Goal: Information Seeking & Learning: Find specific fact

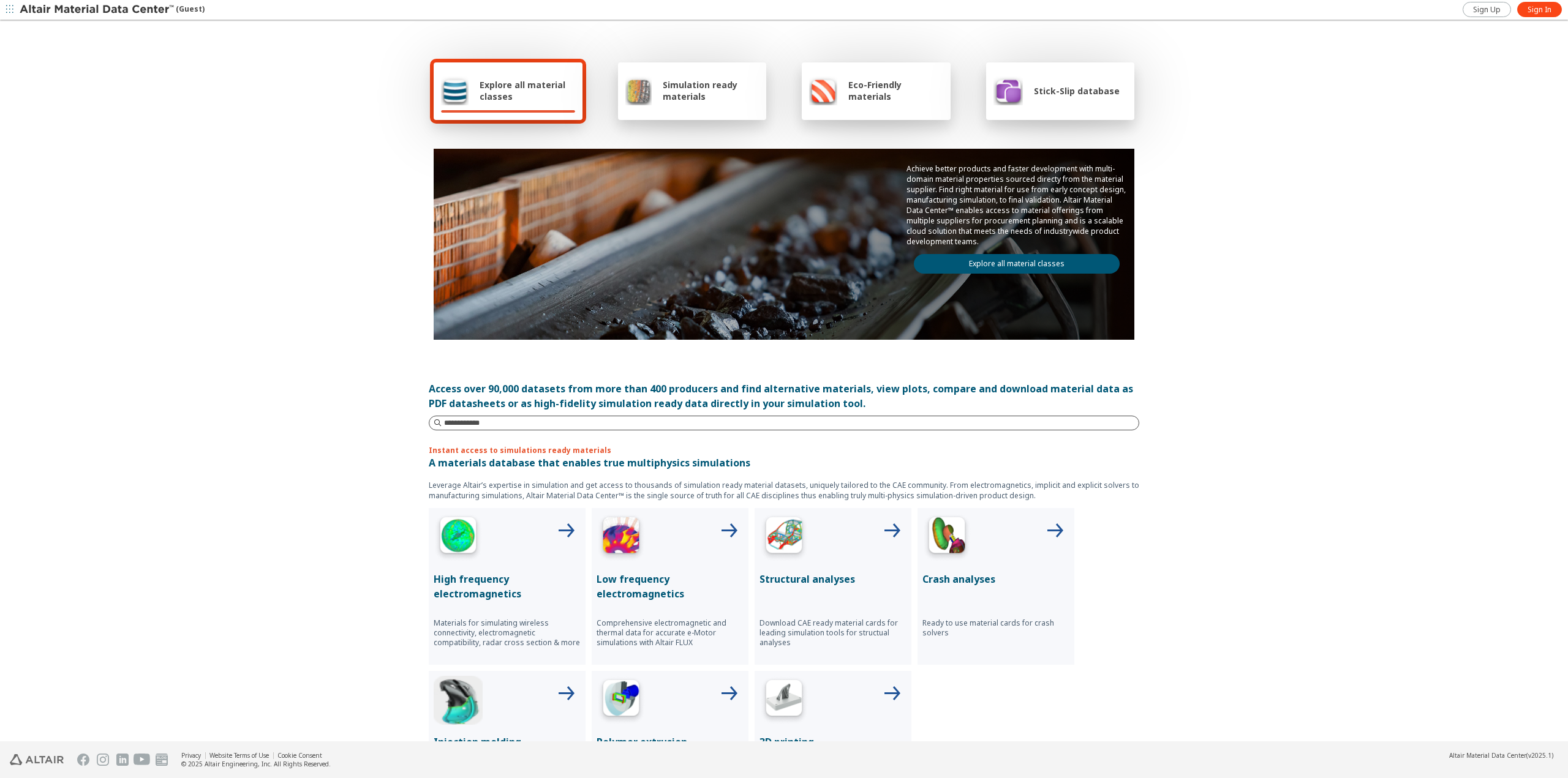
click at [502, 421] on input at bounding box center [791, 422] width 694 height 12
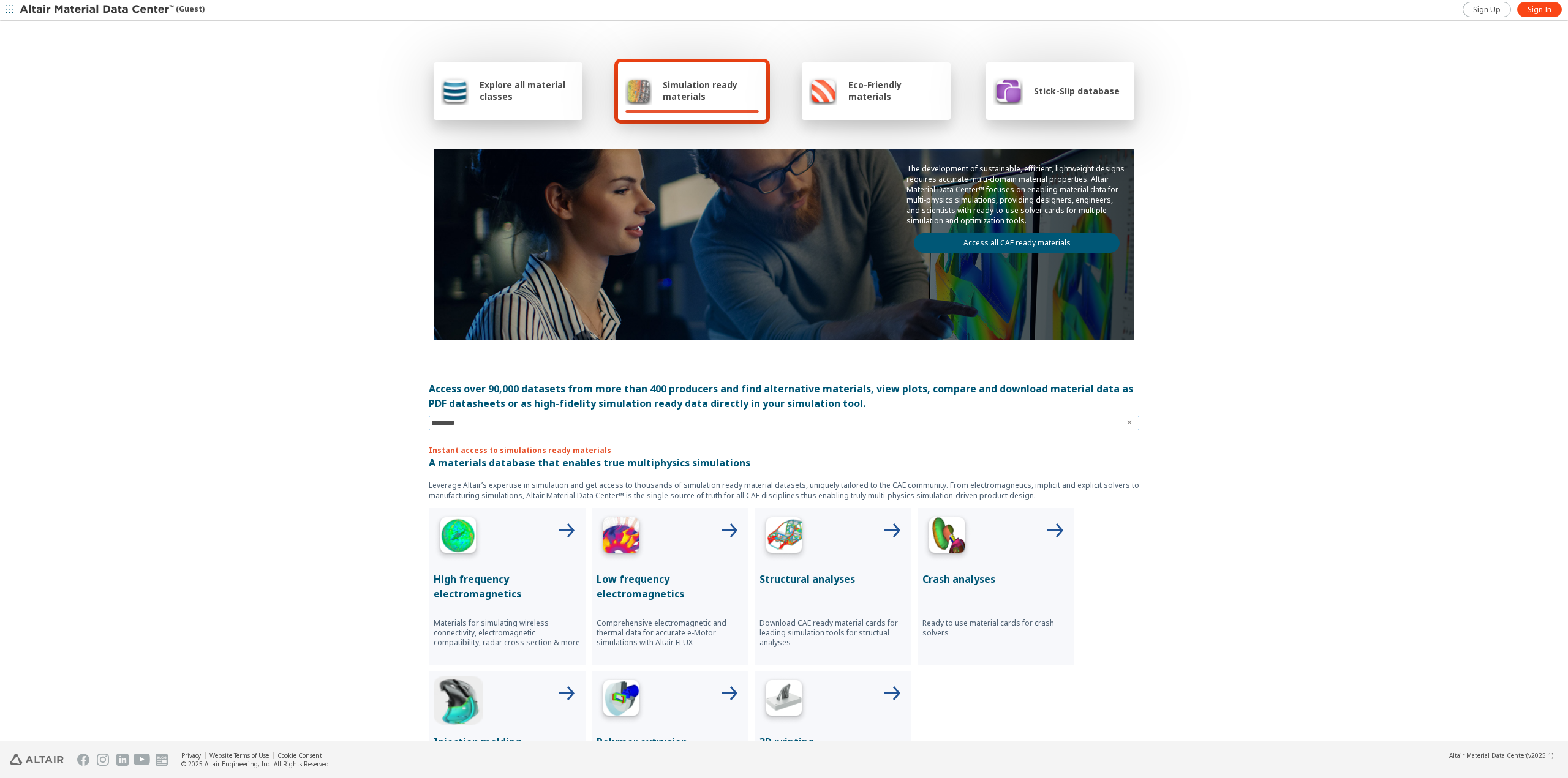
type input "*********"
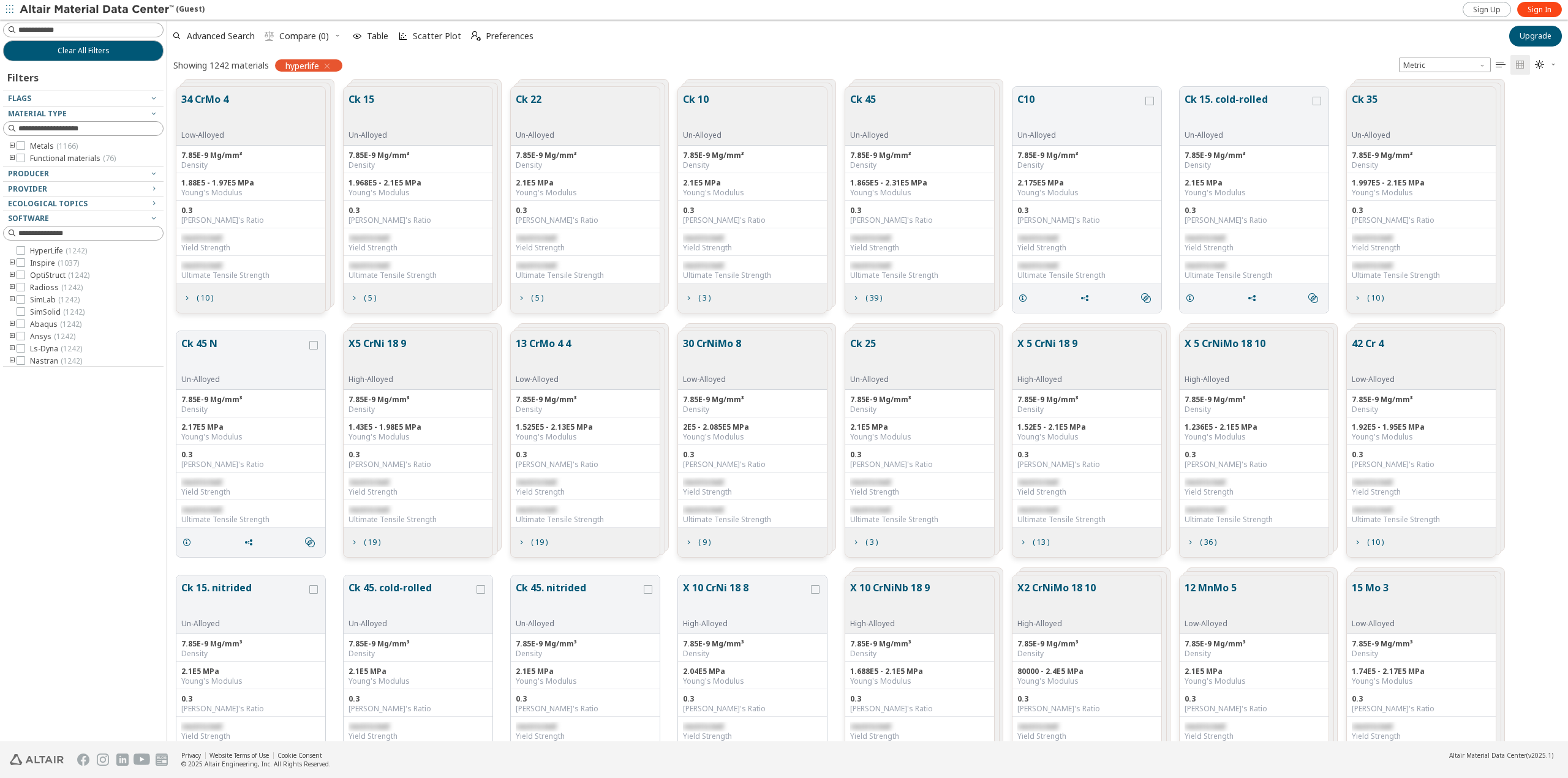
scroll to position [654, 1392]
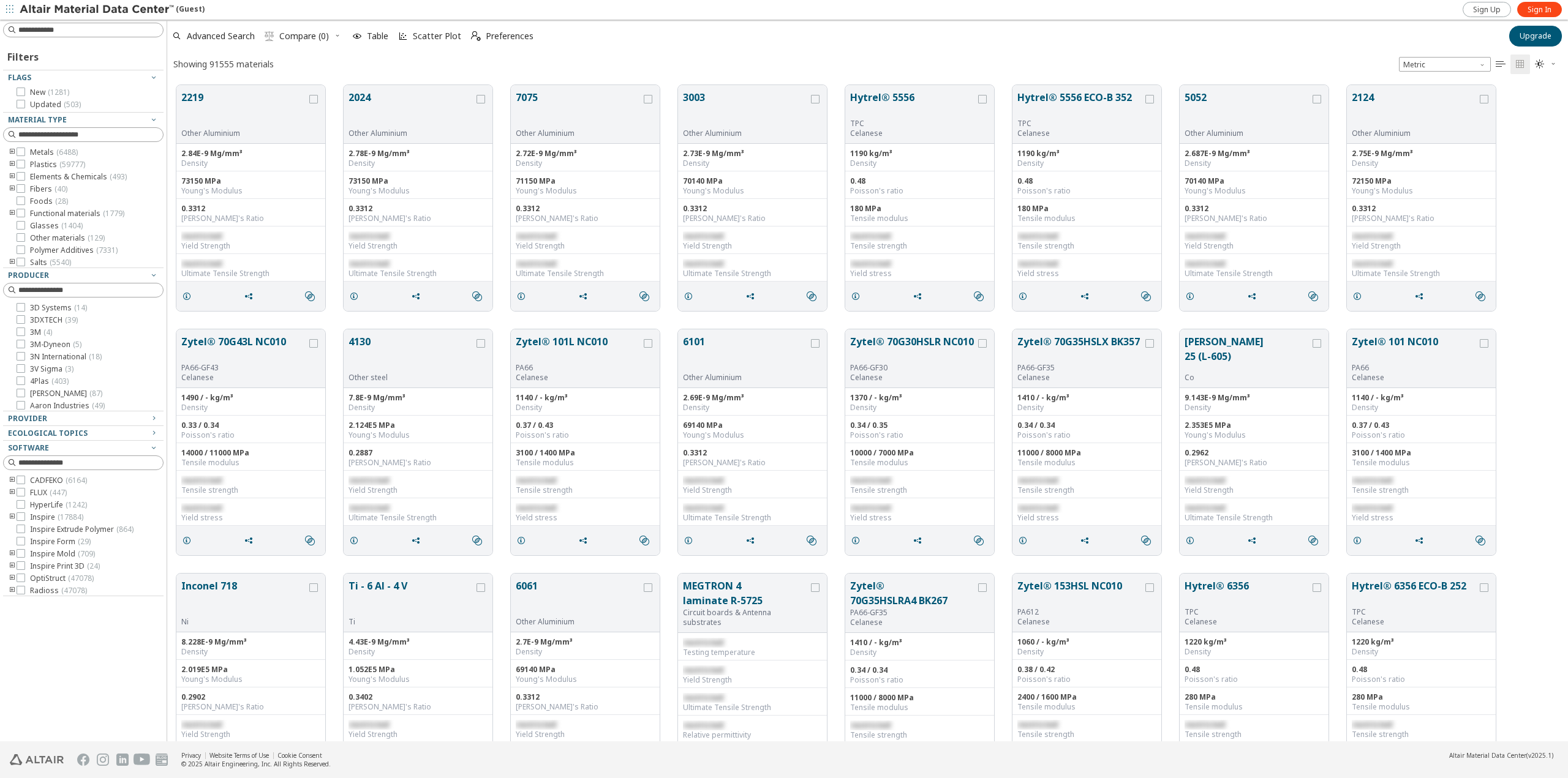
scroll to position [656, 1392]
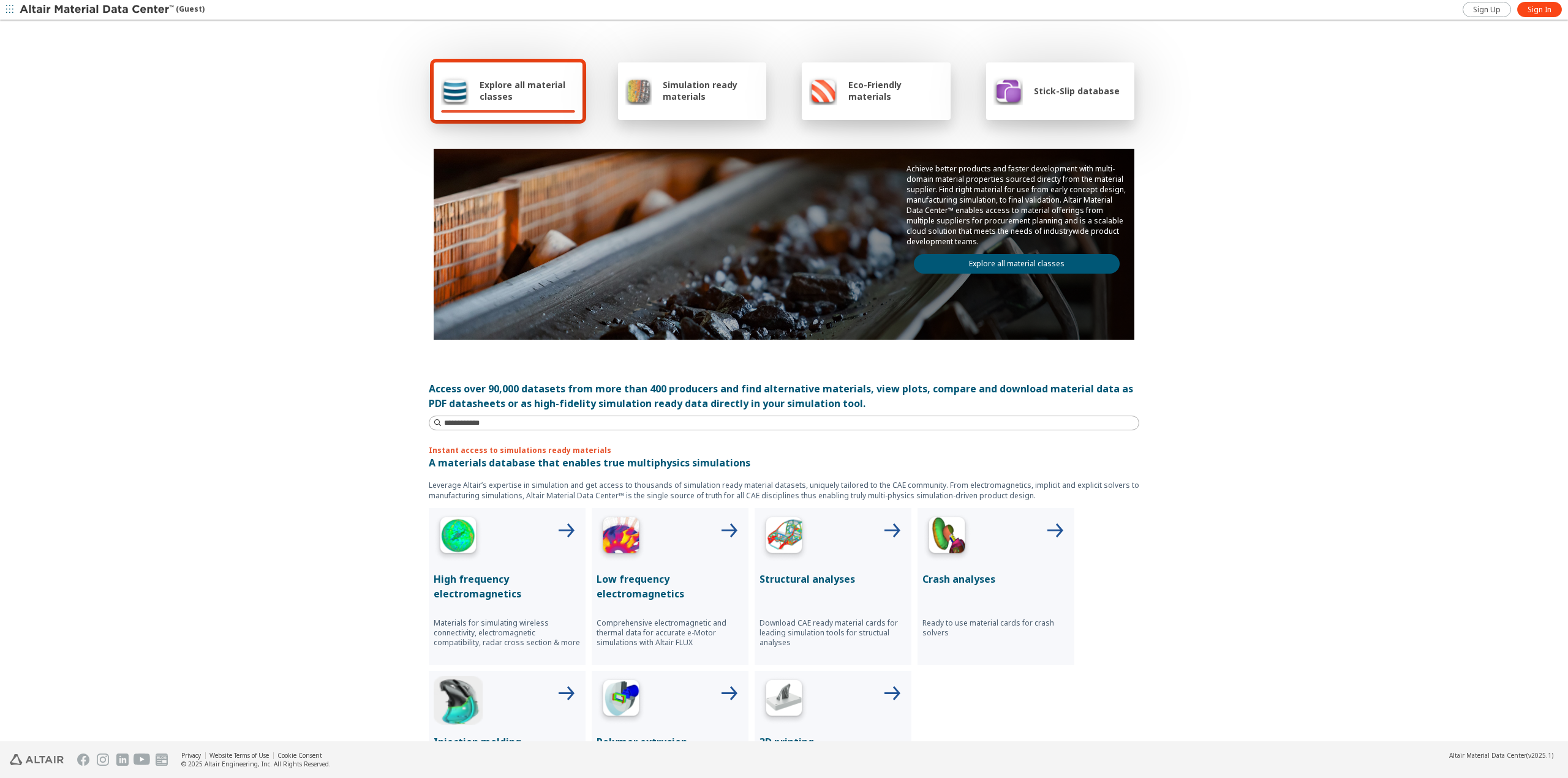
click at [11, 10] on icon "button" at bounding box center [10, 9] width 8 height 8
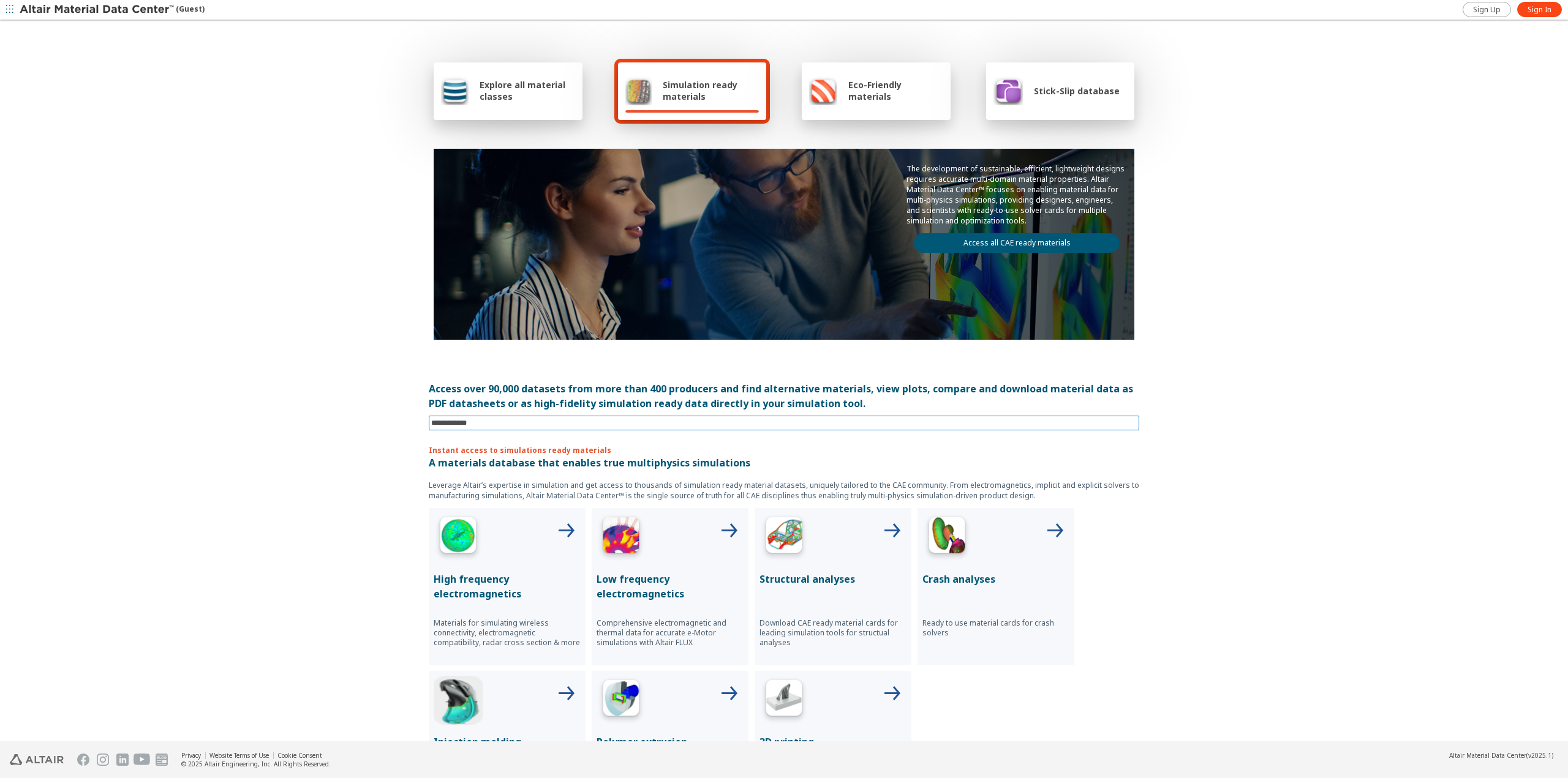
click at [475, 423] on input at bounding box center [785, 422] width 708 height 13
type input "******"
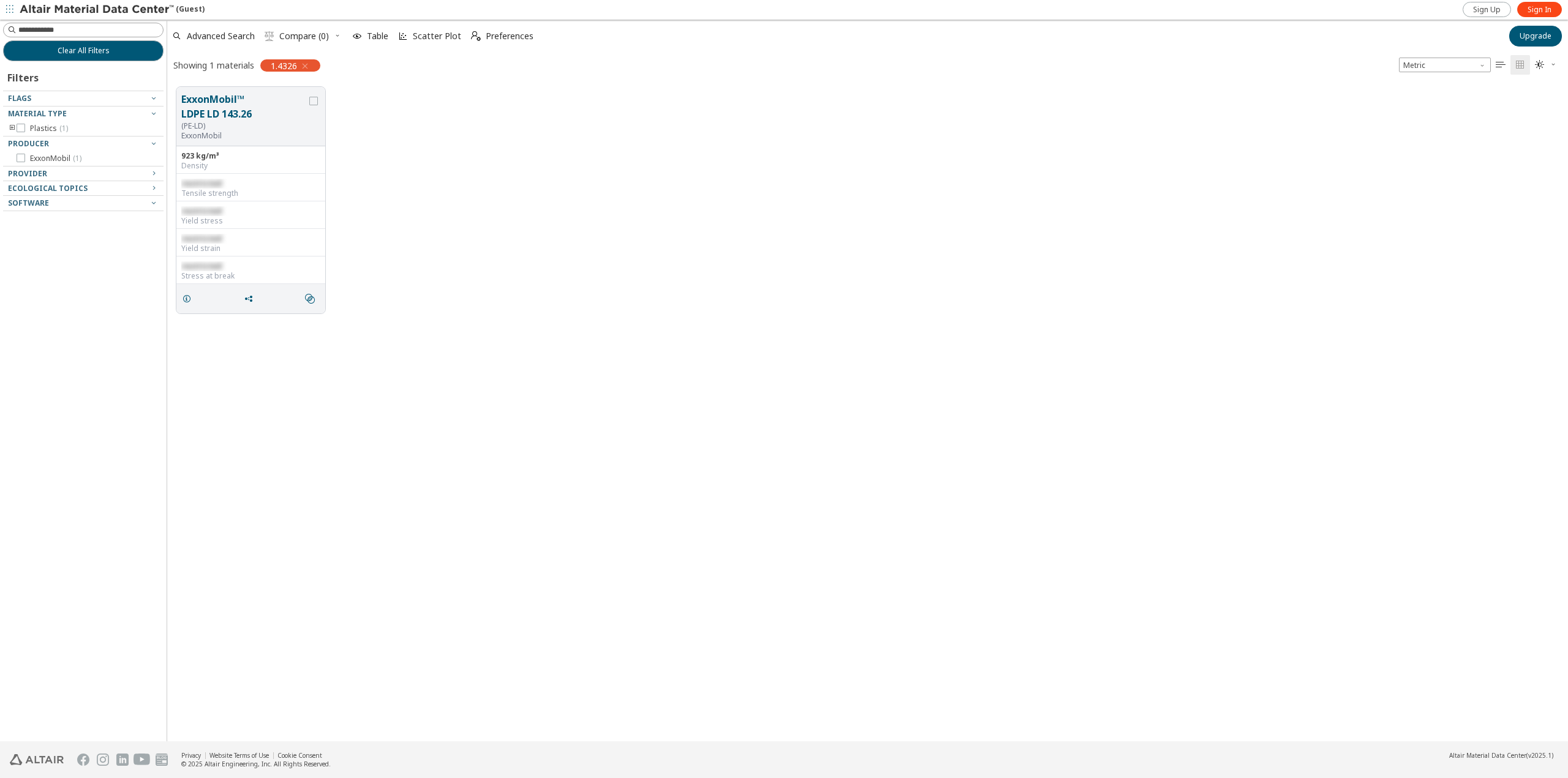
scroll to position [654, 1392]
click at [310, 64] on icon "button" at bounding box center [305, 66] width 10 height 10
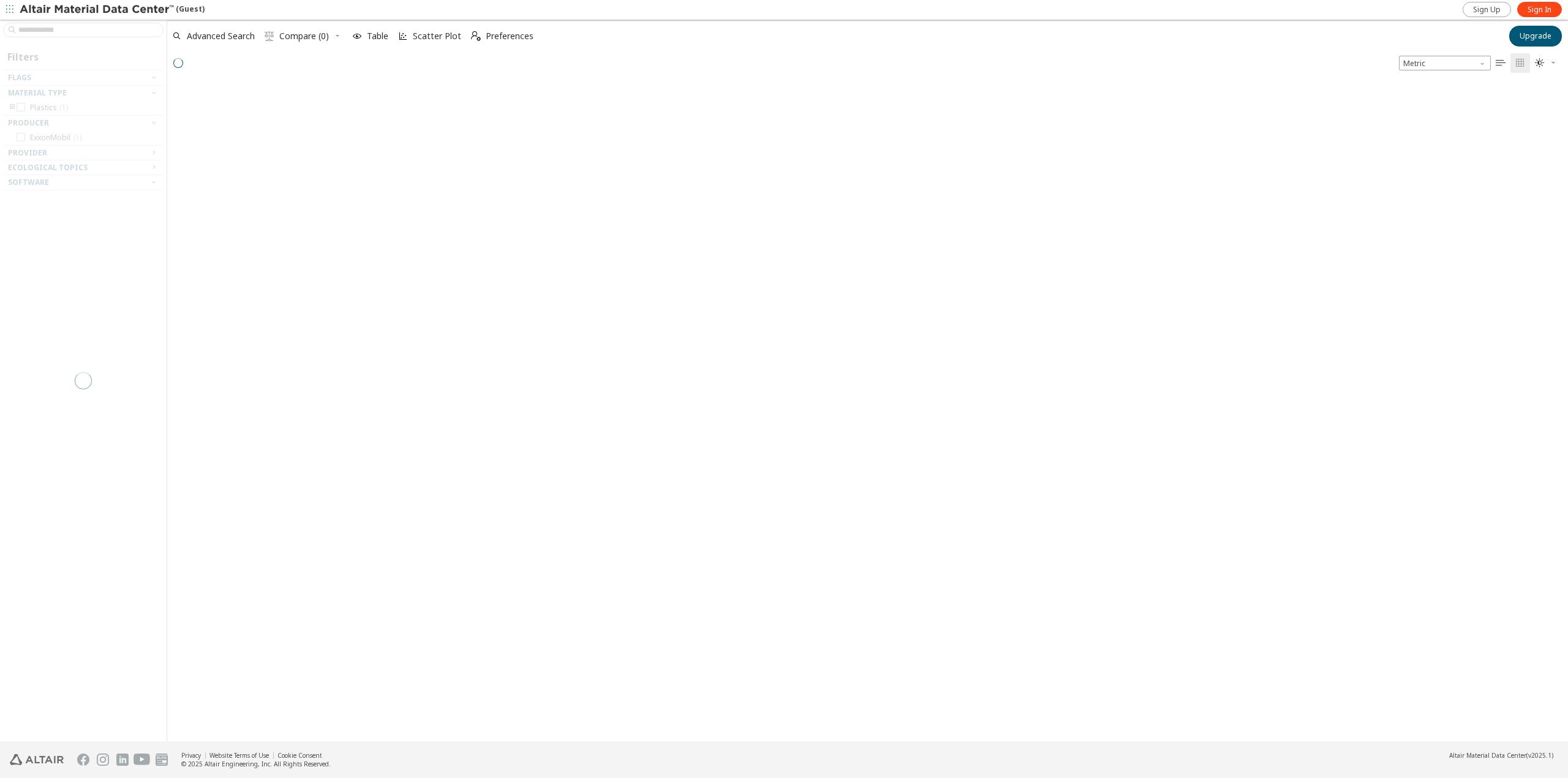
click at [80, 28] on div at bounding box center [83, 380] width 167 height 722
click at [47, 29] on div at bounding box center [83, 380] width 167 height 722
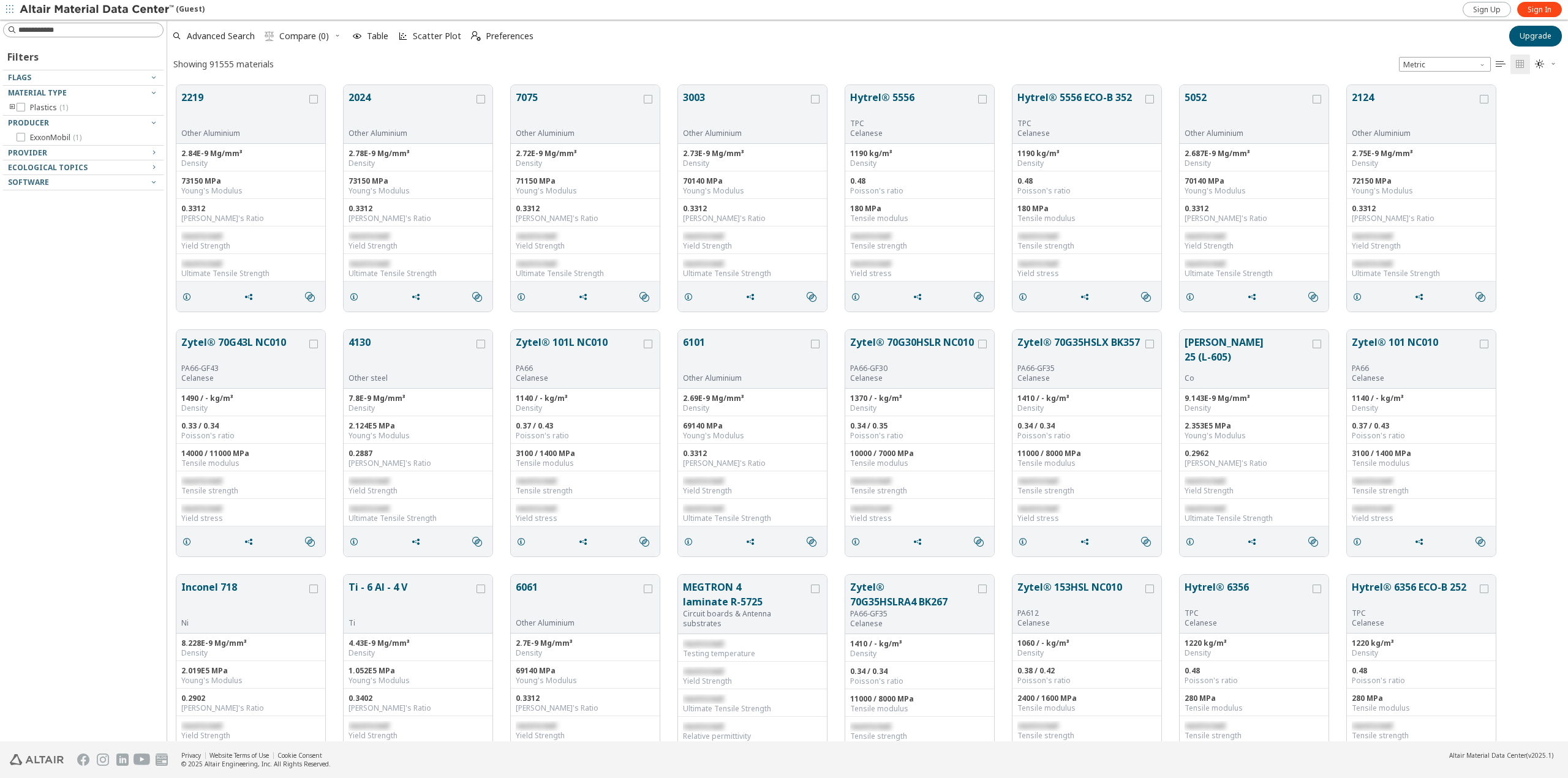
scroll to position [656, 1392]
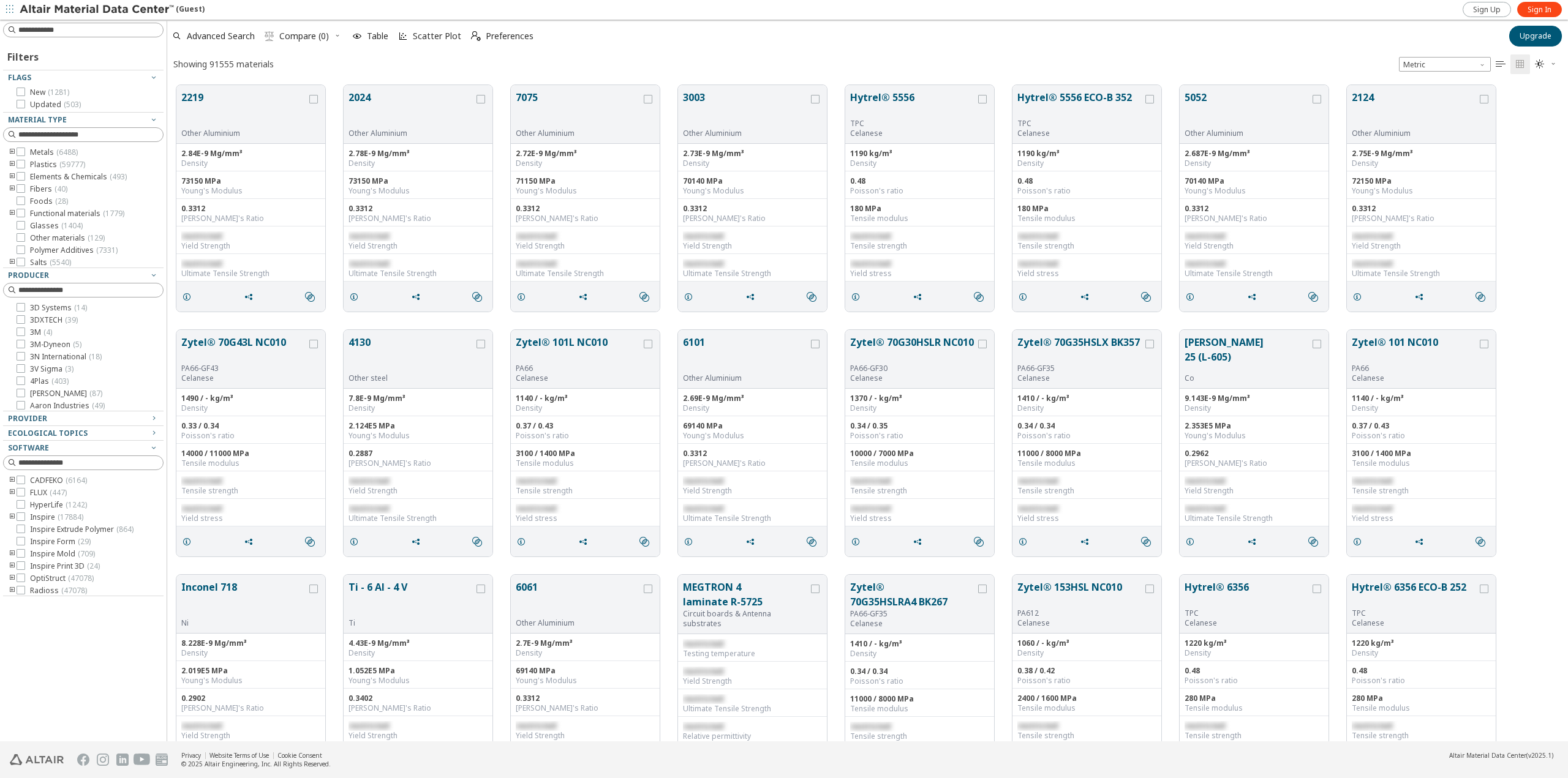
click at [47, 29] on input at bounding box center [90, 30] width 145 height 12
type input "******"
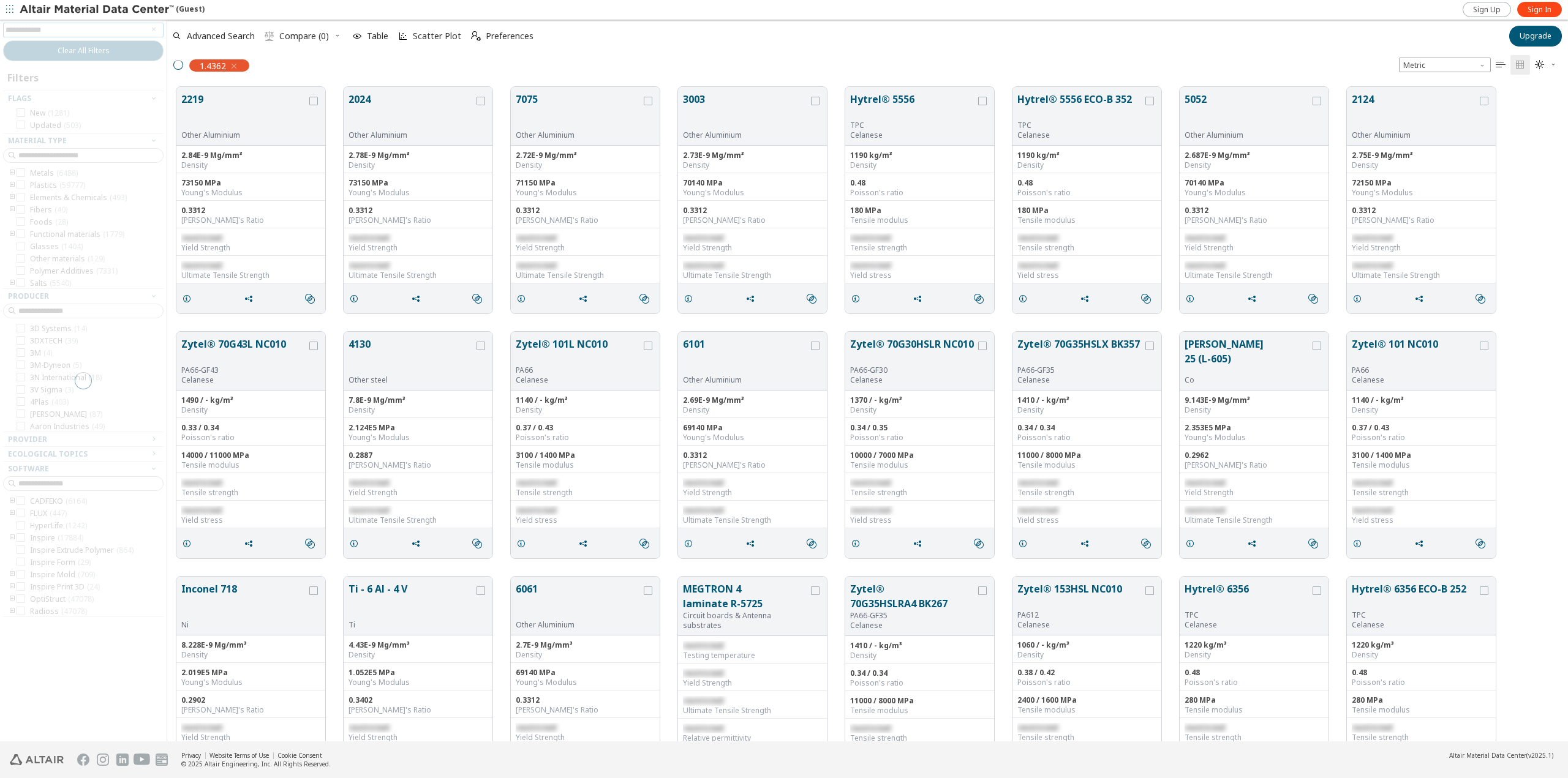
scroll to position [654, 1392]
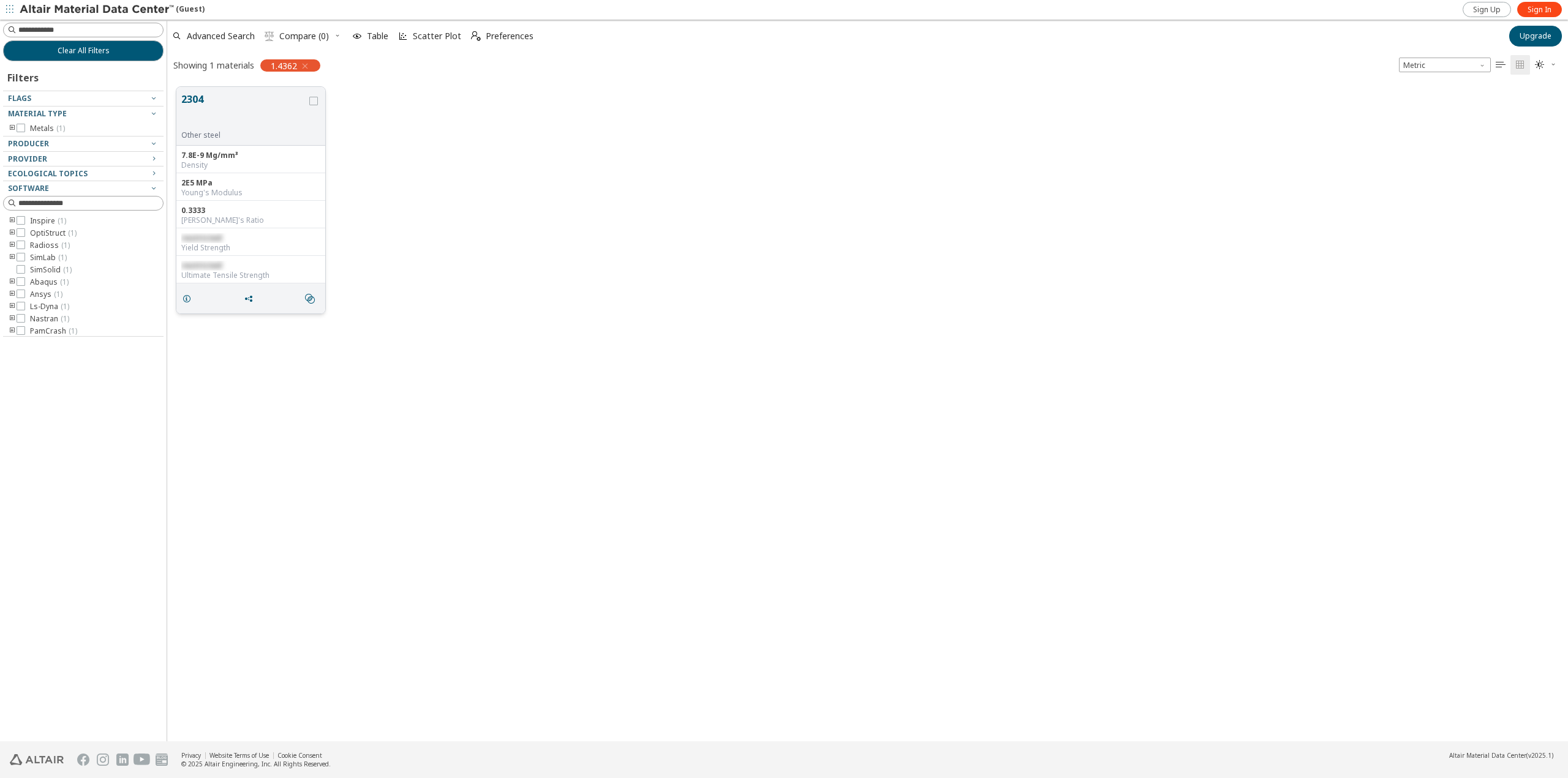
click at [222, 114] on button "2304" at bounding box center [244, 111] width 126 height 39
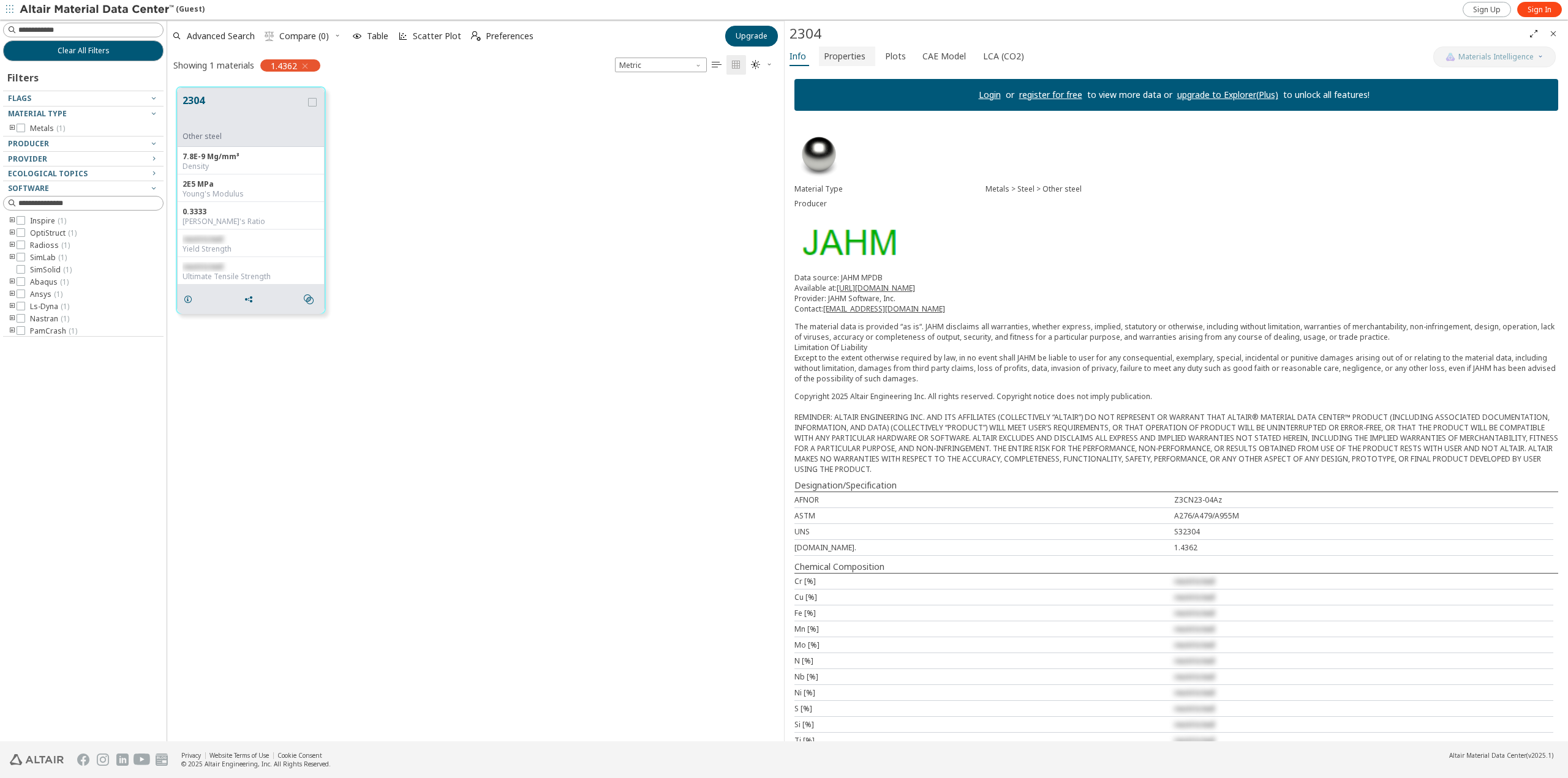
click at [837, 55] on span "Properties" at bounding box center [845, 56] width 42 height 20
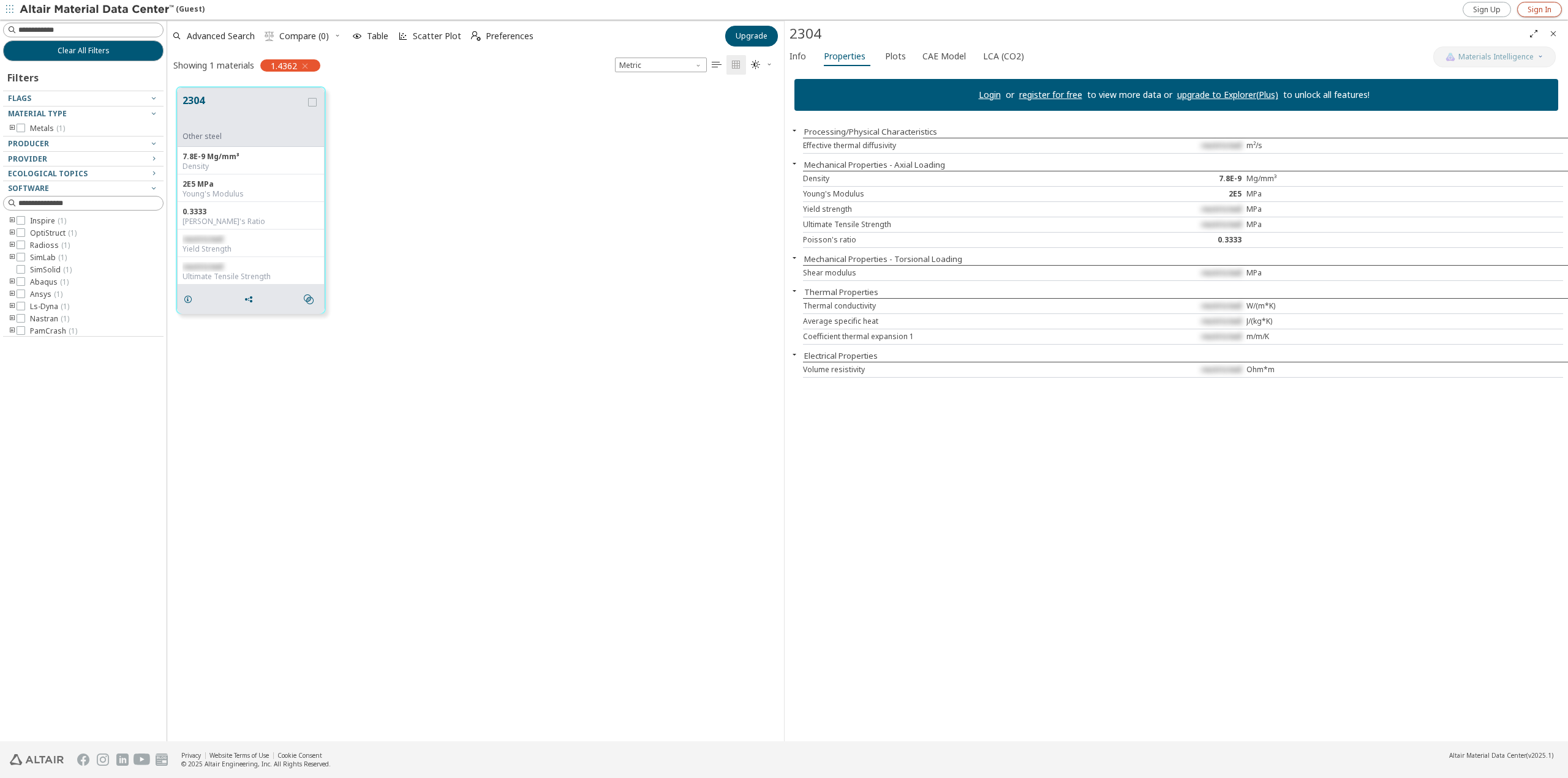
click at [1540, 11] on span "Sign In" at bounding box center [1540, 10] width 24 height 10
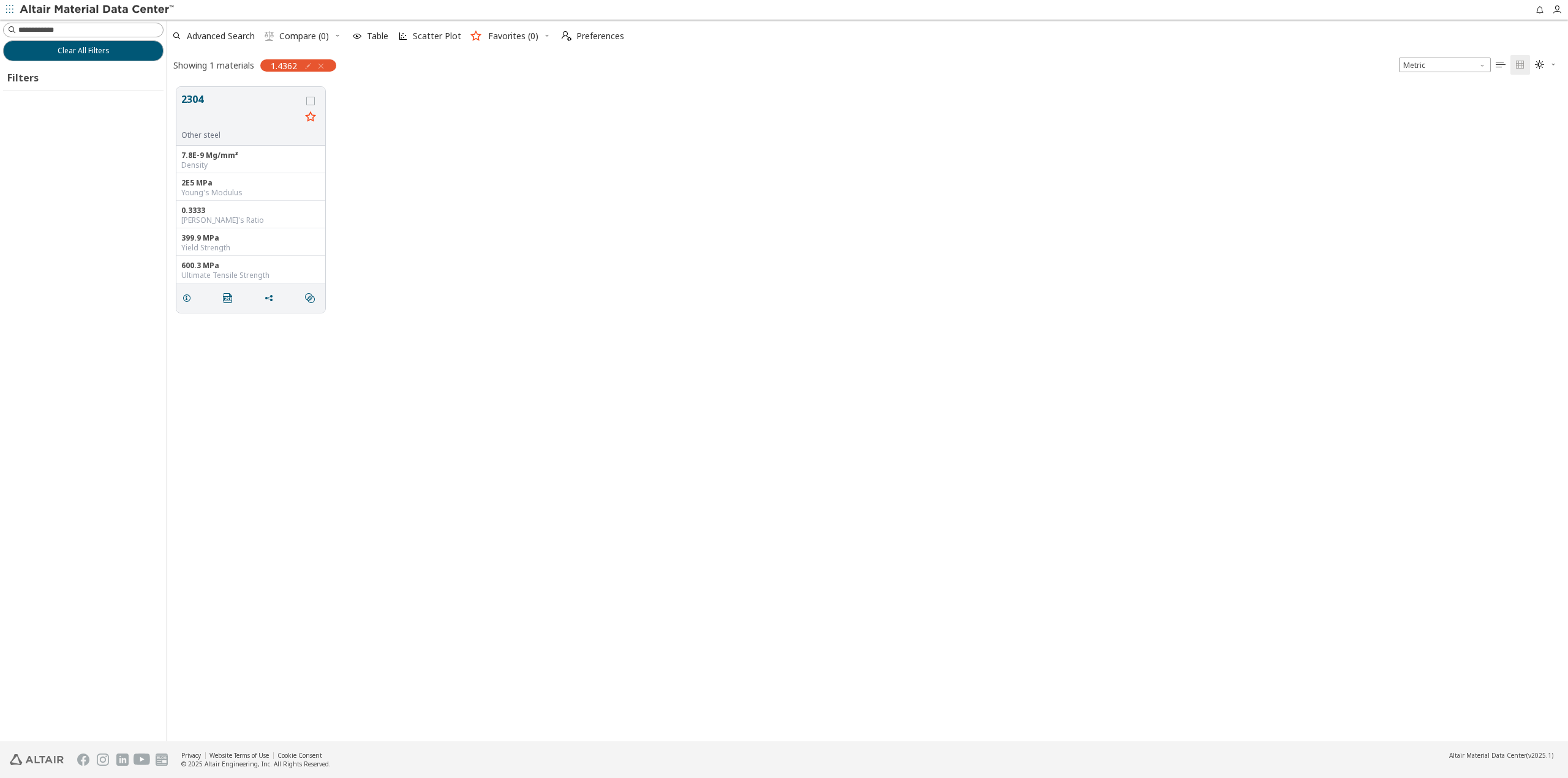
scroll to position [654, 1392]
click at [211, 111] on button "2304" at bounding box center [241, 111] width 119 height 39
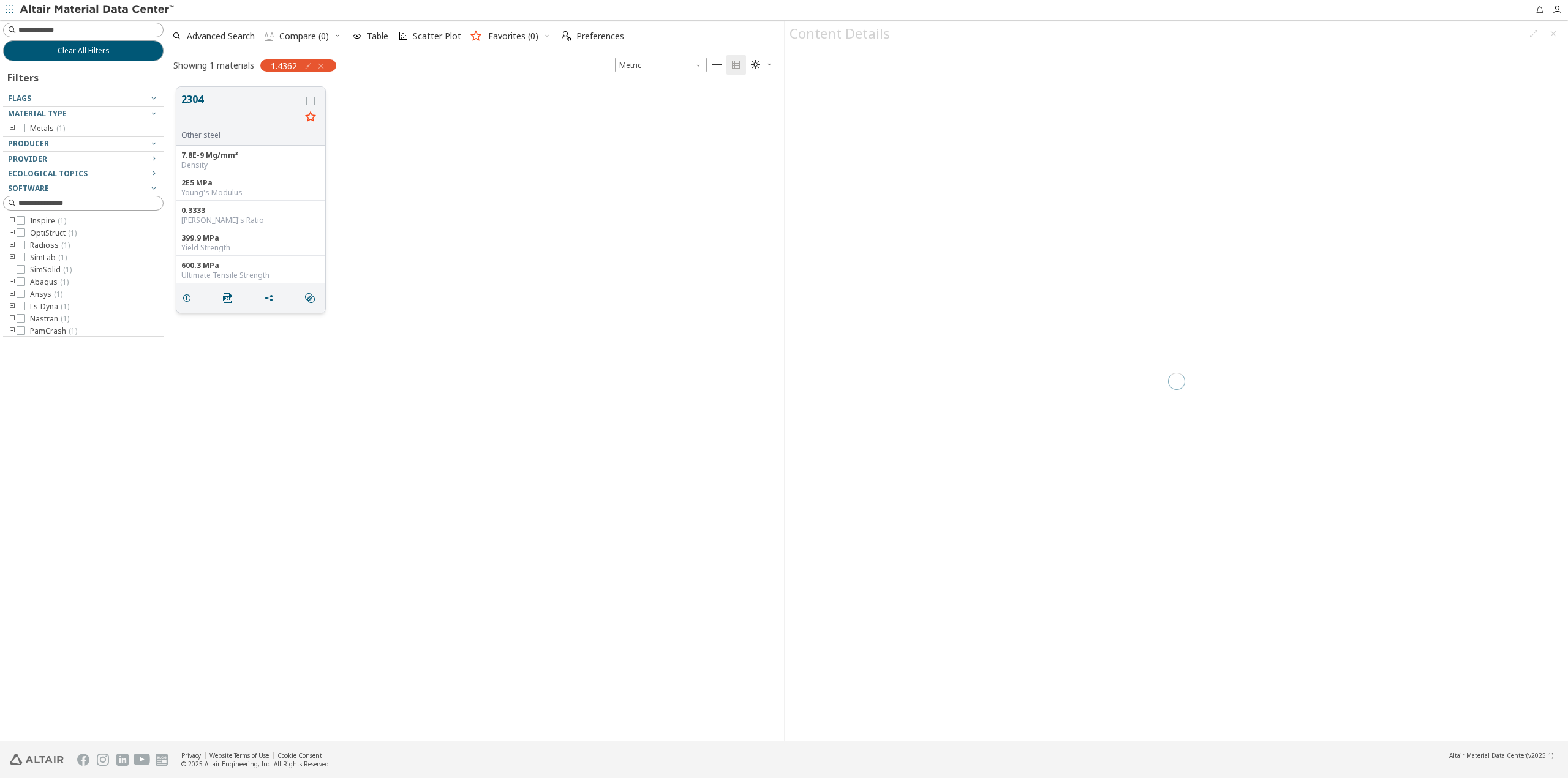
scroll to position [654, 608]
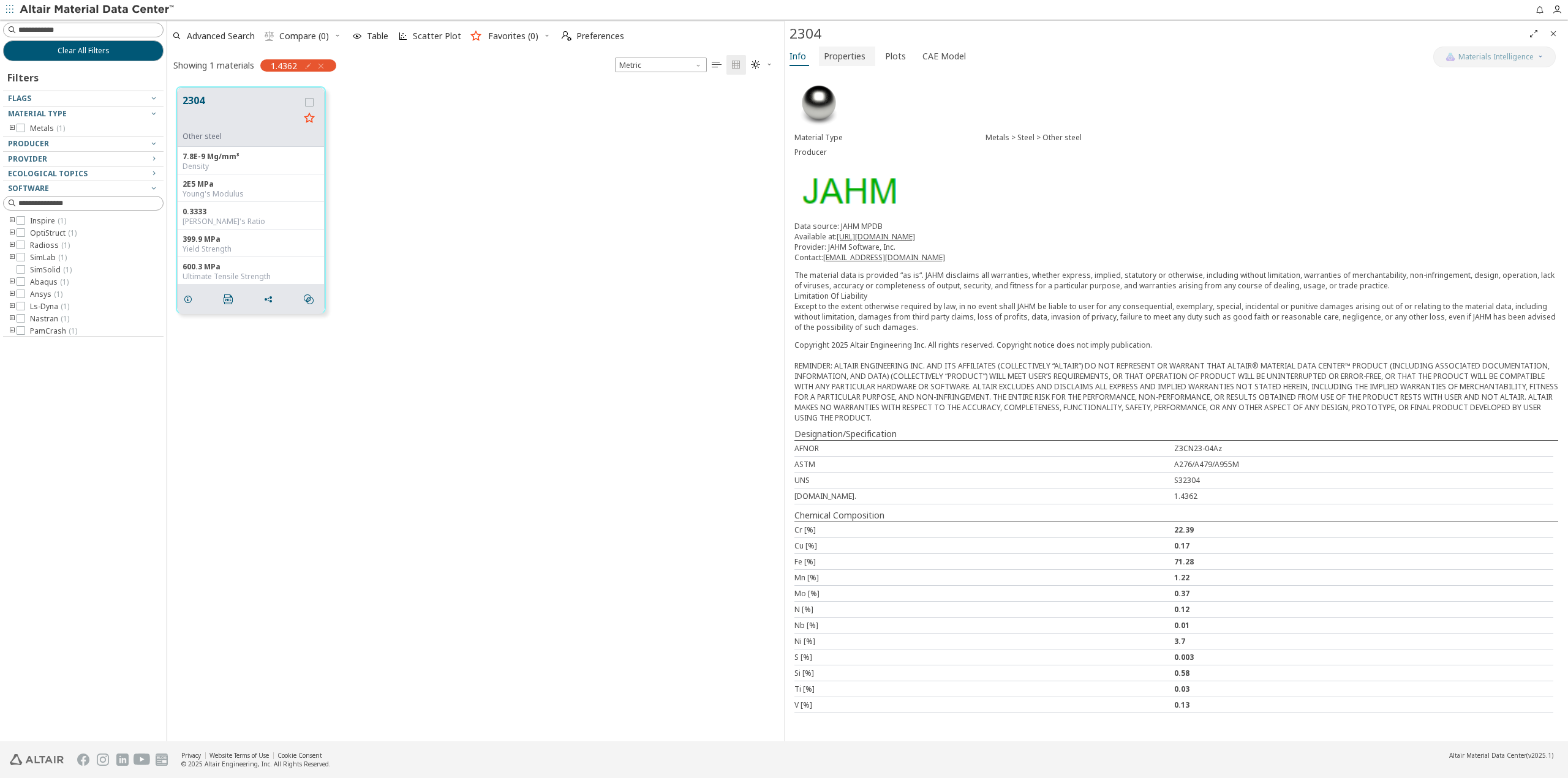
click at [845, 62] on span "Properties" at bounding box center [845, 56] width 42 height 20
